Goal: Navigation & Orientation: Understand site structure

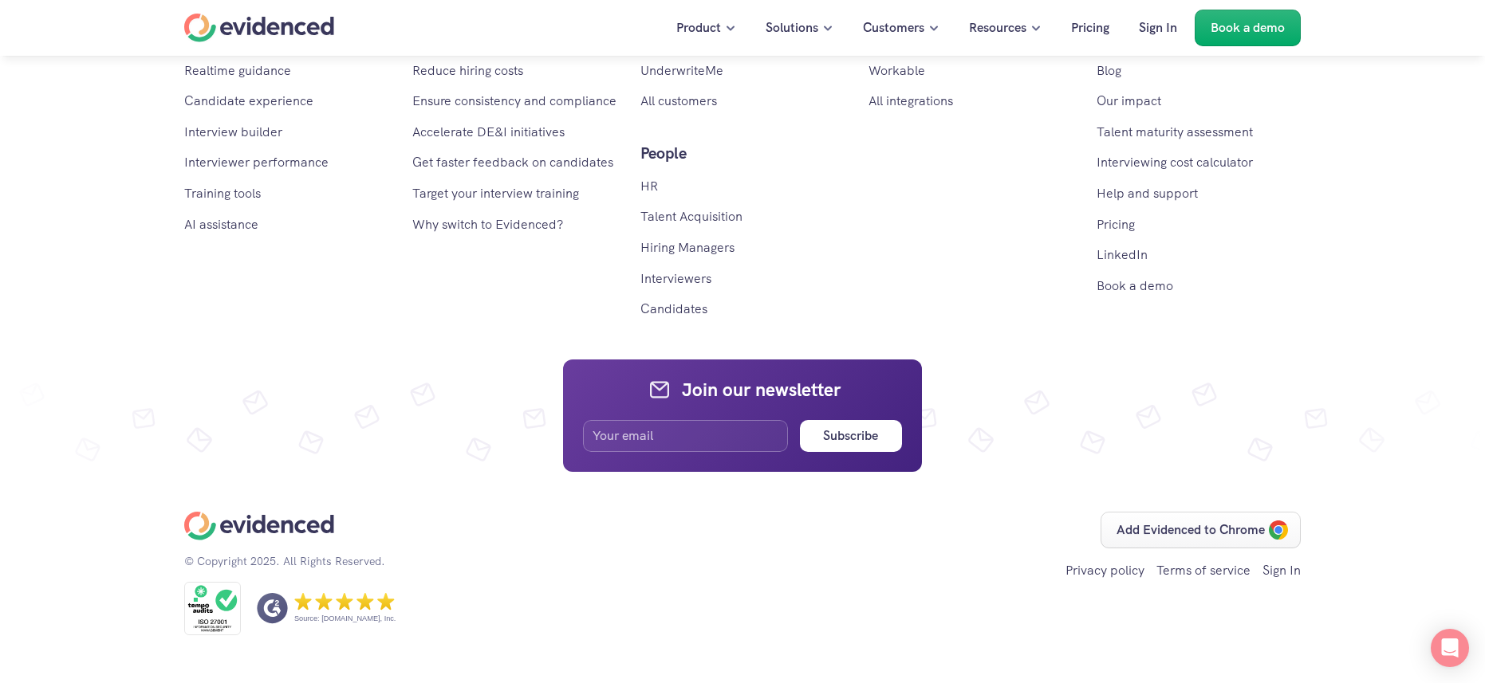
scroll to position [9649, 0]
click at [682, 109] on link "All customers" at bounding box center [678, 101] width 77 height 17
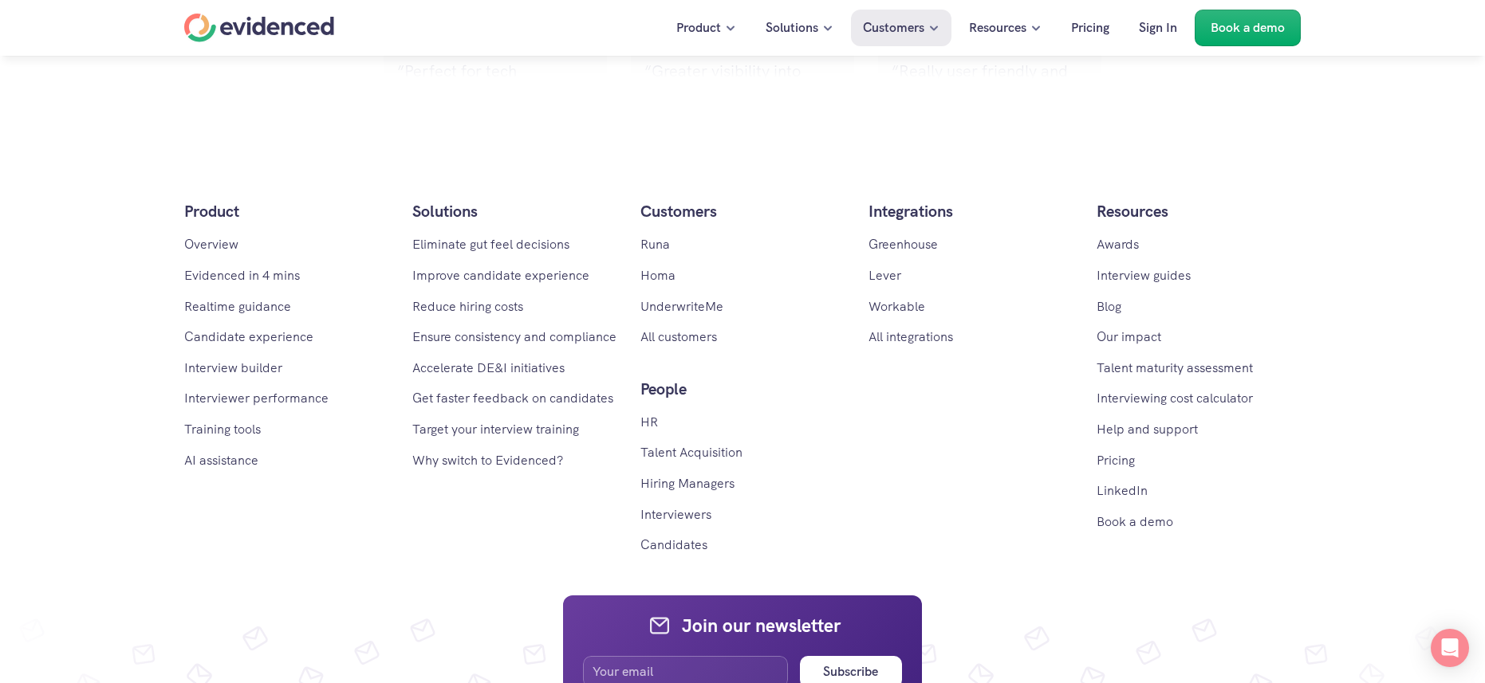
scroll to position [3192, 0]
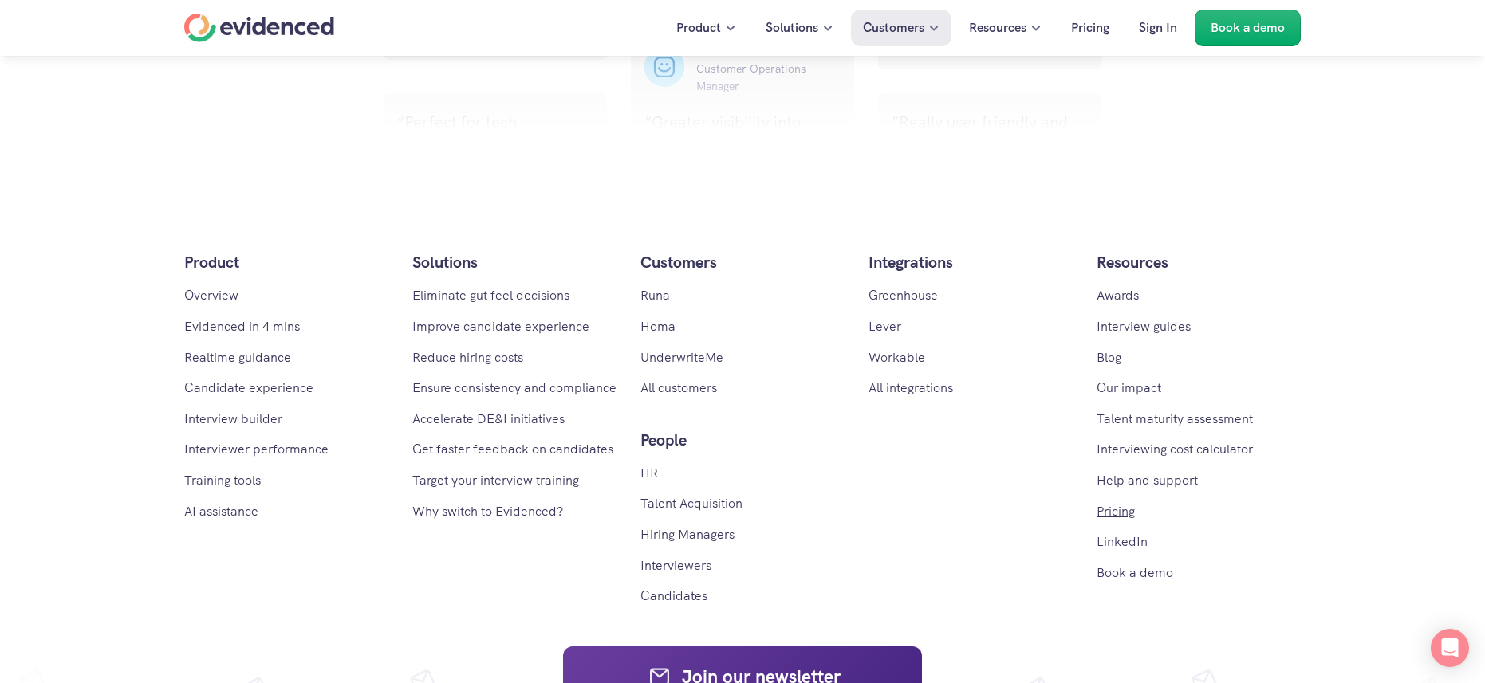
click at [1123, 503] on link "Pricing" at bounding box center [1115, 511] width 38 height 17
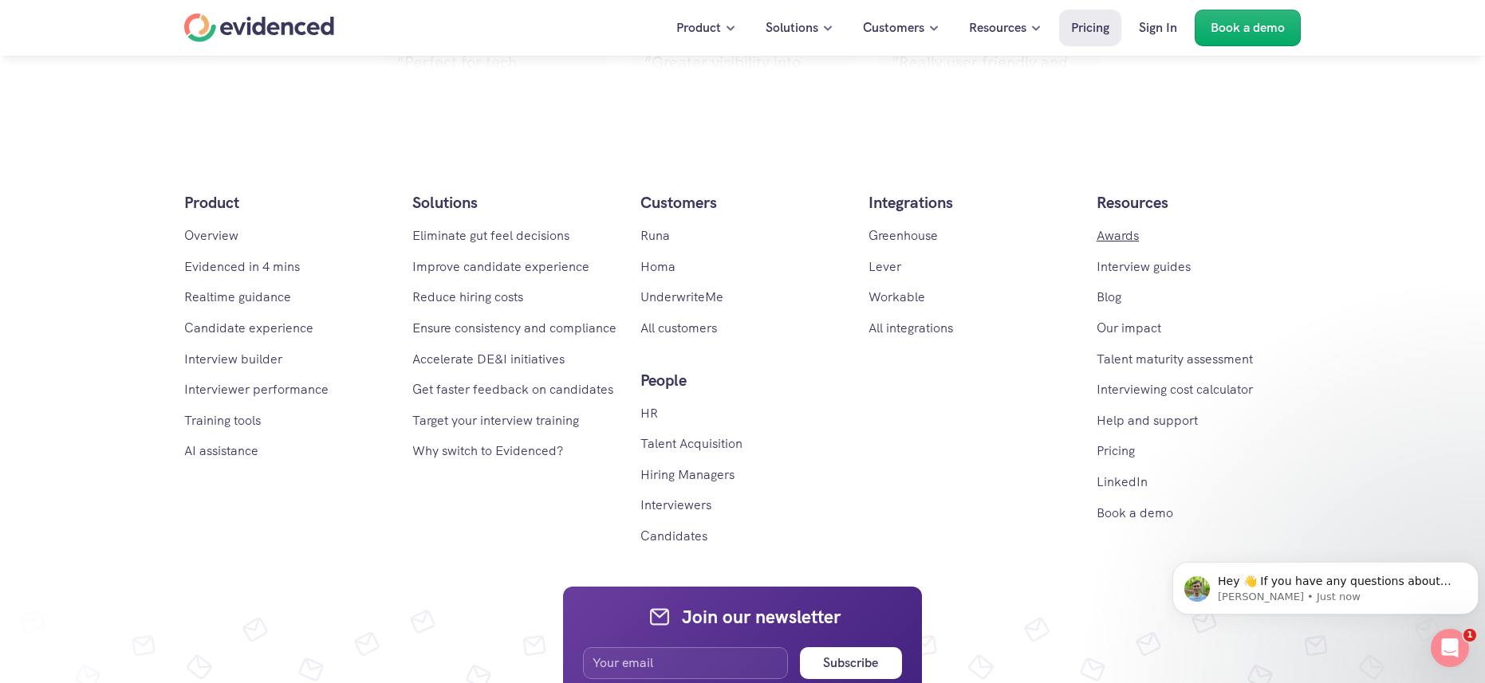
click at [1123, 235] on link "Awards" at bounding box center [1117, 235] width 42 height 17
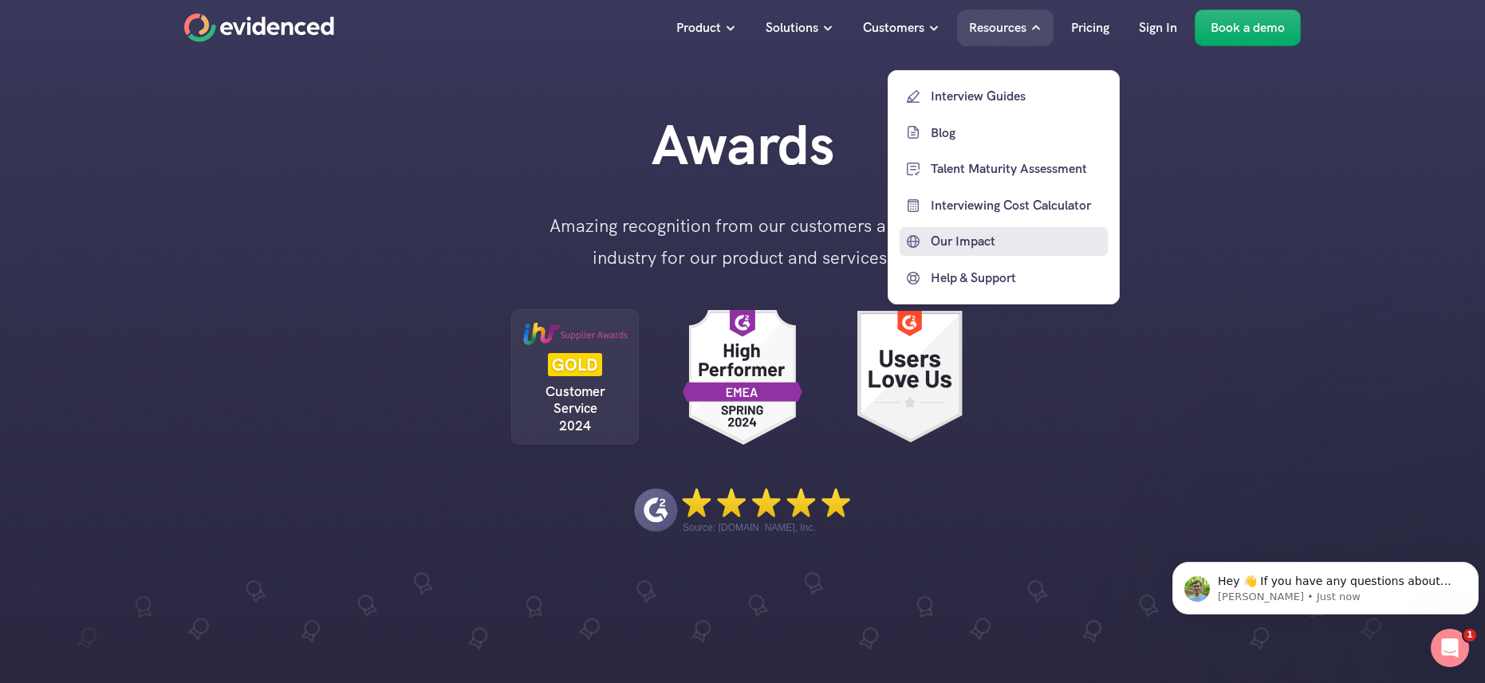
click at [970, 241] on p "Our Impact" at bounding box center [1017, 241] width 173 height 21
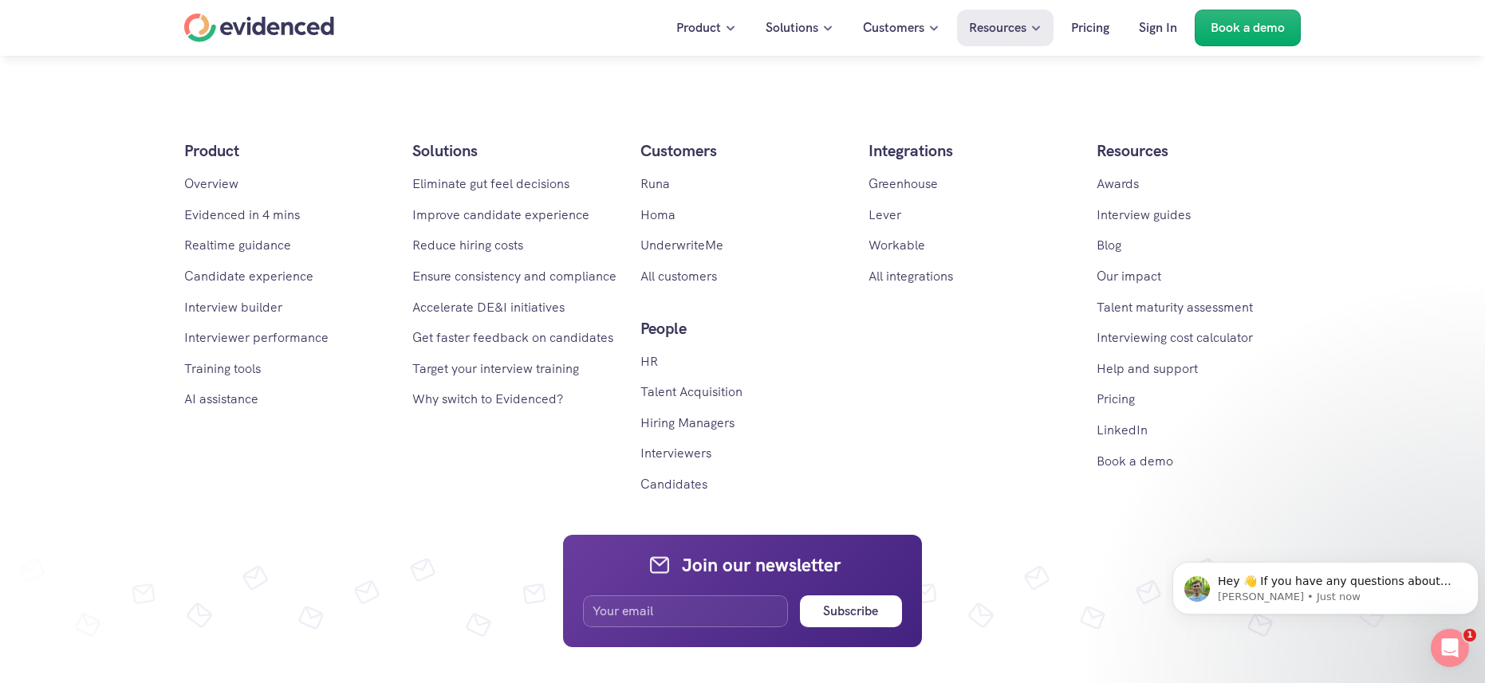
scroll to position [4083, 0]
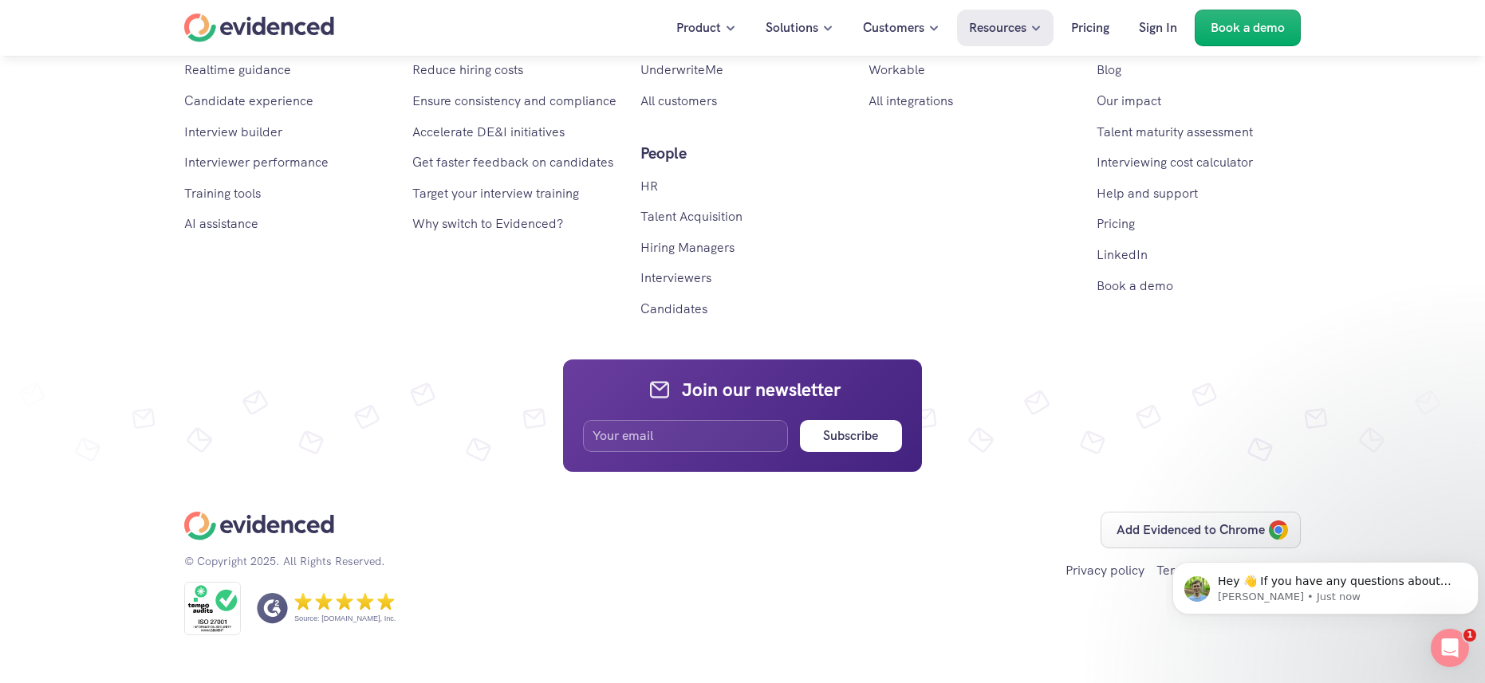
click at [334, 607] on icon at bounding box center [344, 602] width 100 height 18
